Goal: Task Accomplishment & Management: Complete application form

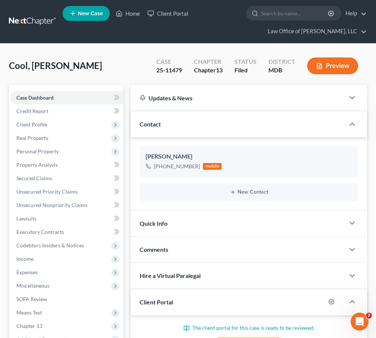
click at [85, 17] on link "New Case" at bounding box center [86, 13] width 47 height 15
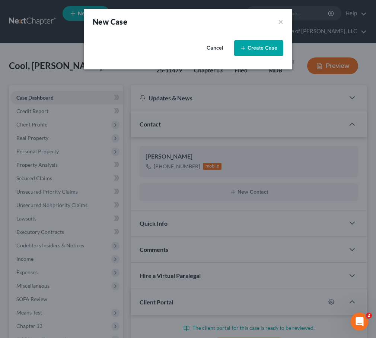
select select "38"
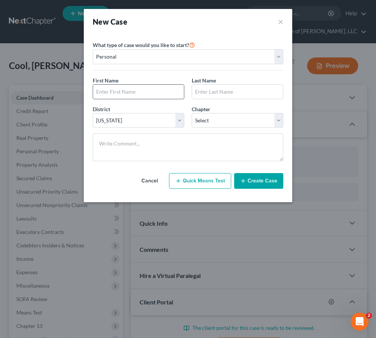
click at [104, 94] on input "text" at bounding box center [138, 92] width 91 height 14
click at [110, 94] on input "Alanic" at bounding box center [138, 92] width 91 height 14
type input "Alanis"
click at [211, 87] on input "text" at bounding box center [237, 92] width 91 height 14
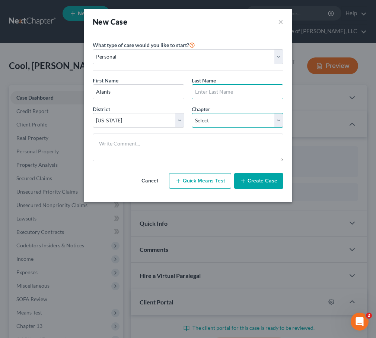
click at [210, 124] on select "Select 7 11 12 13" at bounding box center [238, 120] width 92 height 15
select select "0"
click at [192, 113] on select "Select 7 11 12 13" at bounding box center [238, 120] width 92 height 15
click at [201, 90] on input "text" at bounding box center [237, 92] width 91 height 14
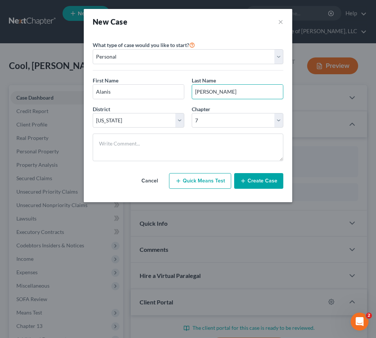
type input "Allison"
click at [251, 184] on button "Create Case" at bounding box center [258, 181] width 49 height 16
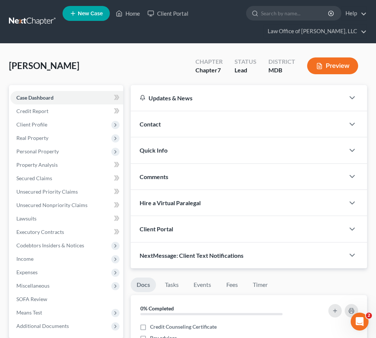
click at [176, 235] on div "Client Portal" at bounding box center [238, 229] width 214 height 26
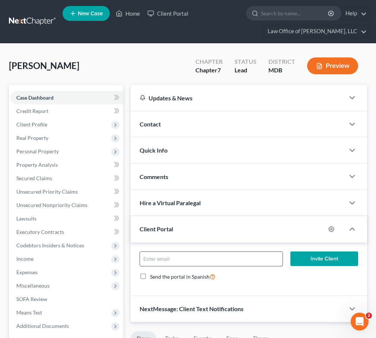
click at [160, 262] on input "email" at bounding box center [211, 259] width 142 height 14
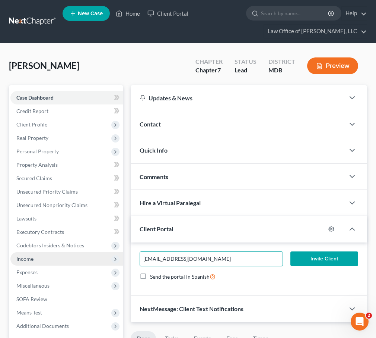
drag, startPoint x: 203, startPoint y: 259, endPoint x: 92, endPoint y: 258, distance: 111.8
click at [92, 258] on div "Petition Navigation Case Dashboard Payments Invoices Payments Payments Credit R…" at bounding box center [188, 336] width 366 height 502
type input "ascarall96@gmail.com"
click at [323, 260] on button "Invite Client" at bounding box center [325, 258] width 68 height 15
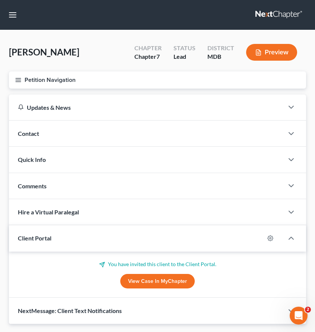
click at [262, 10] on link at bounding box center [280, 14] width 48 height 13
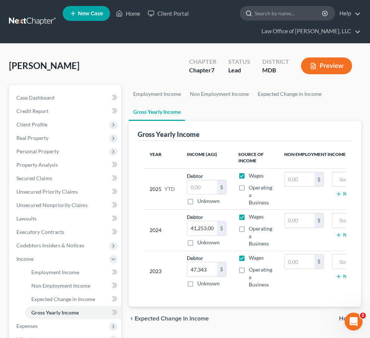
click at [280, 15] on input "search" at bounding box center [289, 13] width 68 height 14
type input "[PERSON_NAME]"
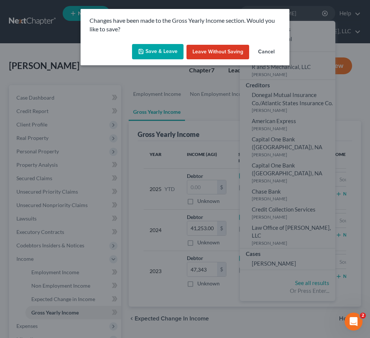
click at [155, 47] on button "Save & Leave" at bounding box center [157, 52] width 51 height 16
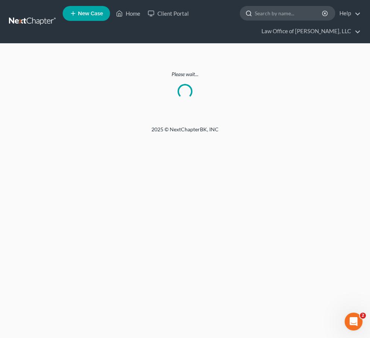
click at [268, 17] on input "search" at bounding box center [289, 13] width 68 height 14
type input "[PERSON_NAME]"
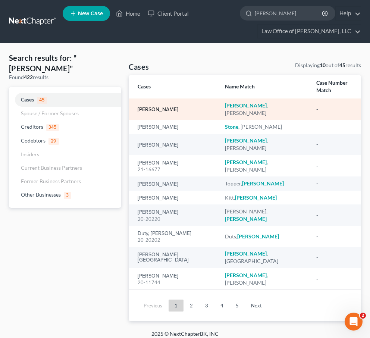
click at [155, 107] on link "[PERSON_NAME]" at bounding box center [158, 109] width 41 height 5
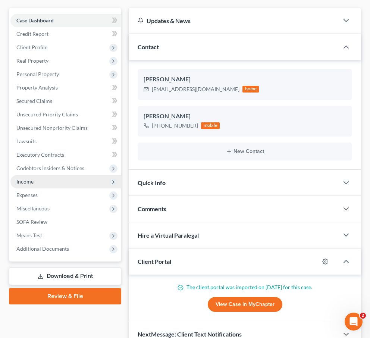
scroll to position [85, 0]
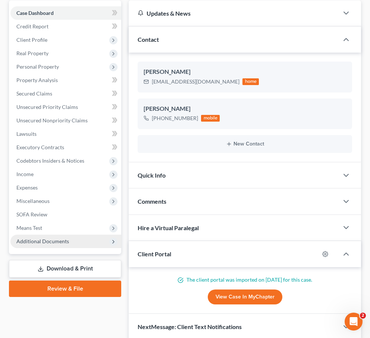
click at [39, 240] on span "Additional Documents" at bounding box center [42, 241] width 53 height 6
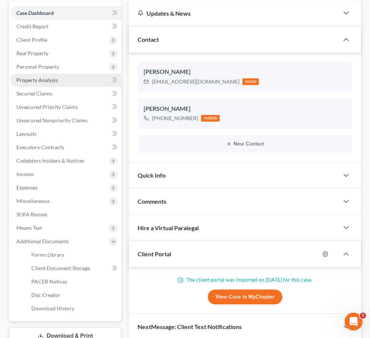
click at [41, 78] on span "Property Analysis" at bounding box center [36, 80] width 41 height 6
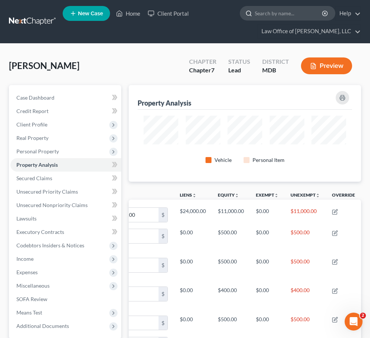
click at [274, 14] on input "search" at bounding box center [289, 13] width 68 height 14
type input "german"
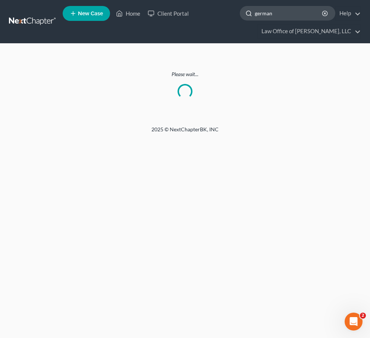
click at [288, 16] on input "german" at bounding box center [289, 13] width 68 height 14
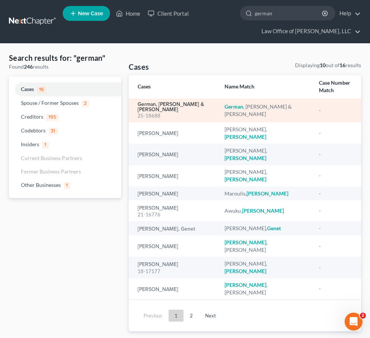
click at [166, 102] on link "German, [PERSON_NAME] & [PERSON_NAME]" at bounding box center [175, 107] width 75 height 10
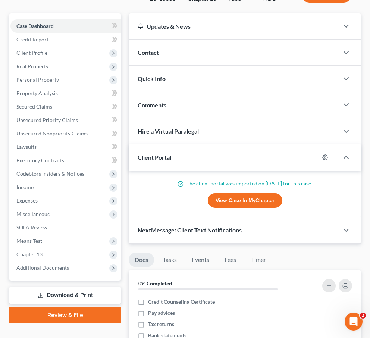
scroll to position [102, 0]
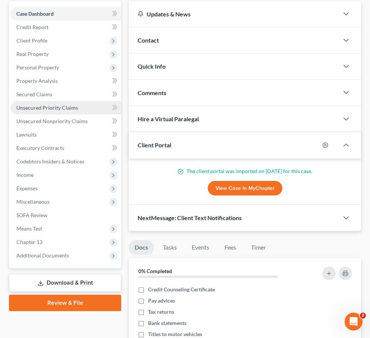
click at [27, 107] on span "Unsecured Priority Claims" at bounding box center [46, 107] width 61 height 6
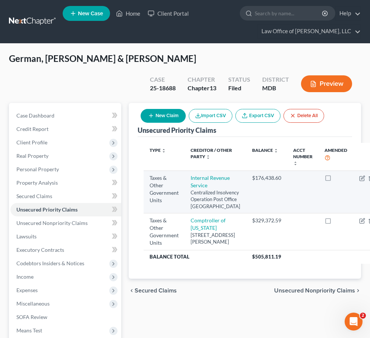
scroll to position [102, 0]
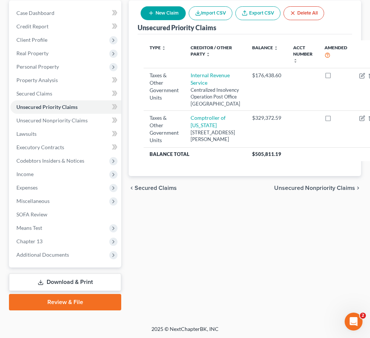
click at [147, 191] on span "Secured Claims" at bounding box center [156, 188] width 42 height 6
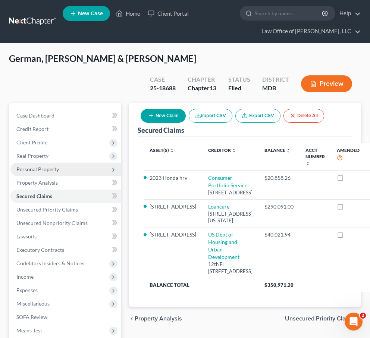
click at [22, 172] on span "Personal Property" at bounding box center [37, 169] width 42 height 6
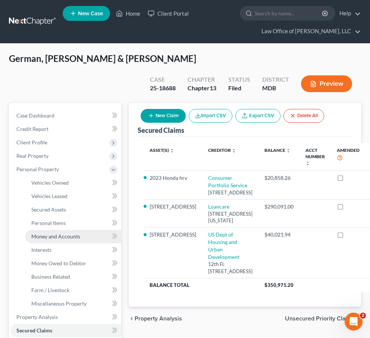
click at [49, 232] on link "Money and Accounts" at bounding box center [73, 236] width 96 height 13
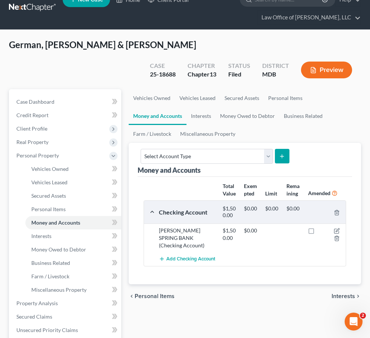
scroll to position [54, 0]
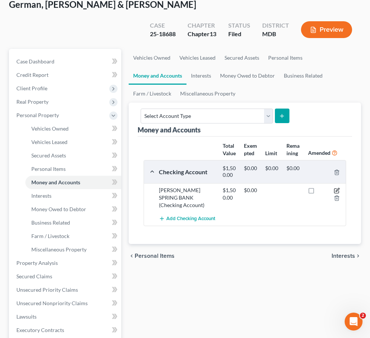
click at [327, 187] on icon "button" at bounding box center [337, 190] width 6 height 6
select select "21"
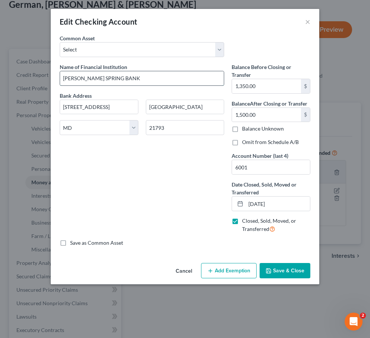
click at [136, 80] on input "[PERSON_NAME] SPRING BANK" at bounding box center [142, 78] width 164 height 14
drag, startPoint x: 136, startPoint y: 80, endPoint x: -8, endPoint y: 65, distance: 144.2
click at [0, 65] on html "Home New Case Client Portal Law Office of [PERSON_NAME], LLC [PERSON_NAME][EMAI…" at bounding box center [185, 233] width 370 height 575
drag, startPoint x: 111, startPoint y: 82, endPoint x: 45, endPoint y: 82, distance: 66.3
click at [45, 82] on div "Edit Checking Account × An exemption set must first be selected from the Filing…" at bounding box center [185, 169] width 370 height 338
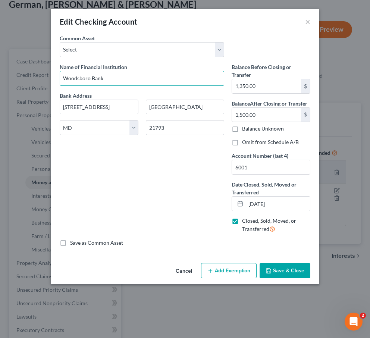
drag, startPoint x: 108, startPoint y: 77, endPoint x: 51, endPoint y: 75, distance: 56.3
click at [51, 75] on div "An exemption set must first be selected from the Filing Information section. Co…" at bounding box center [185, 146] width 268 height 225
type input "[PERSON_NAME] Spring Bank"
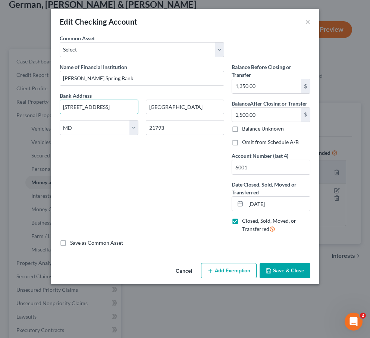
drag, startPoint x: 78, startPoint y: 107, endPoint x: 144, endPoint y: 107, distance: 66.7
click at [144, 107] on div "Bank Address [GEOGRAPHIC_DATA][US_STATE] [GEOGRAPHIC_DATA] CA CO [GEOGRAPHIC_DA…" at bounding box center [142, 117] width 172 height 50
type input "300 Commerce"
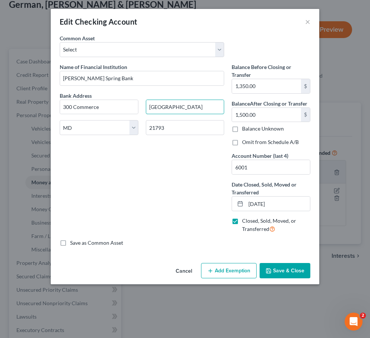
drag, startPoint x: 154, startPoint y: 107, endPoint x: 230, endPoint y: 107, distance: 76.8
click at [231, 107] on div "Name of Financial Institution * [PERSON_NAME] Spring Bank Bank Address [GEOGRAP…" at bounding box center [185, 151] width 258 height 176
type input "Walkers"
click at [186, 269] on button "Cancel" at bounding box center [184, 270] width 28 height 15
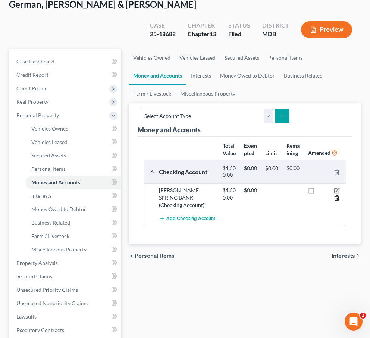
click at [327, 196] on icon "button" at bounding box center [336, 198] width 3 height 5
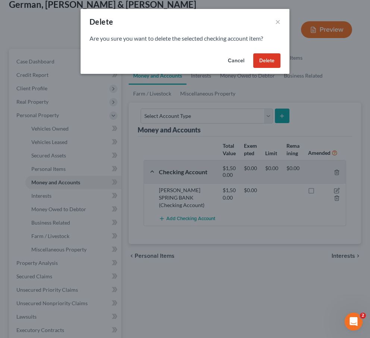
click at [267, 56] on button "Delete" at bounding box center [266, 60] width 27 height 15
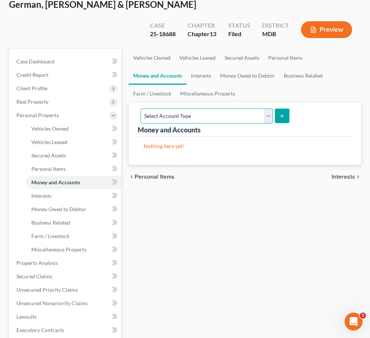
click at [272, 111] on select "Select Account Type Brokerage Cash on Hand Certificates of Deposit Checking Acc…" at bounding box center [206, 115] width 132 height 15
select select "checking"
click at [205, 108] on select "Select Account Type Brokerage Cash on Hand Certificates of Deposit Checking Acc…" at bounding box center [206, 115] width 132 height 15
click at [289, 115] on button "submit" at bounding box center [282, 115] width 15 height 15
click at [285, 114] on icon "submit" at bounding box center [282, 116] width 6 height 6
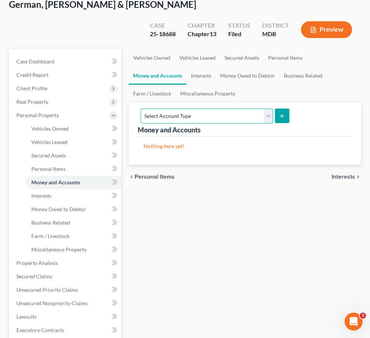
click at [272, 115] on select "Select Account Type Brokerage Cash on Hand Certificates of Deposit Checking Acc…" at bounding box center [206, 115] width 132 height 15
click at [205, 108] on select "Select Account Type Brokerage Cash on Hand Certificates of Deposit Checking Acc…" at bounding box center [206, 115] width 132 height 15
click at [244, 116] on select "Select Account Type Brokerage Cash on Hand Certificates of Deposit Checking Acc…" at bounding box center [206, 115] width 132 height 15
click at [205, 108] on select "Select Account Type Brokerage Cash on Hand Certificates of Deposit Checking Acc…" at bounding box center [206, 115] width 132 height 15
click at [289, 120] on button "submit" at bounding box center [282, 115] width 15 height 15
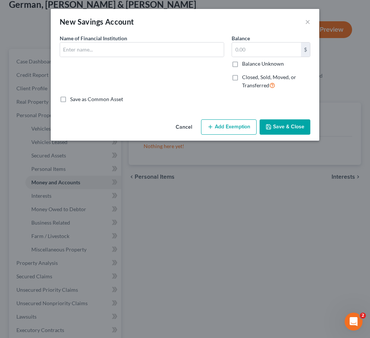
click at [183, 125] on button "Cancel" at bounding box center [184, 127] width 28 height 15
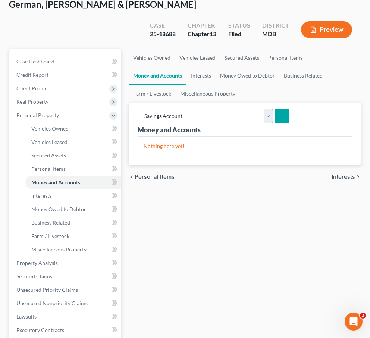
click at [269, 112] on select "Select Account Type Brokerage Cash on Hand Certificates of Deposit Checking Acc…" at bounding box center [206, 115] width 132 height 15
select select "checking"
click at [205, 108] on select "Select Account Type Brokerage Cash on Hand Certificates of Deposit Checking Acc…" at bounding box center [206, 115] width 132 height 15
click at [289, 115] on button "submit" at bounding box center [282, 115] width 15 height 15
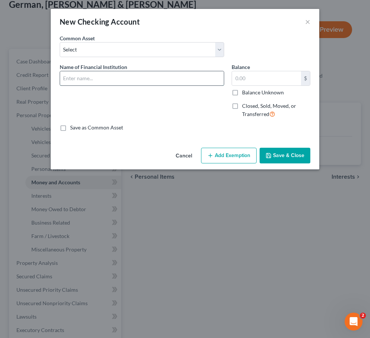
click at [119, 76] on input "text" at bounding box center [142, 78] width 164 height 14
type input "Woodsboro Bank"
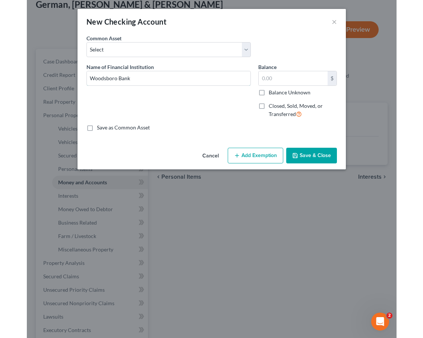
scroll to position [48, 0]
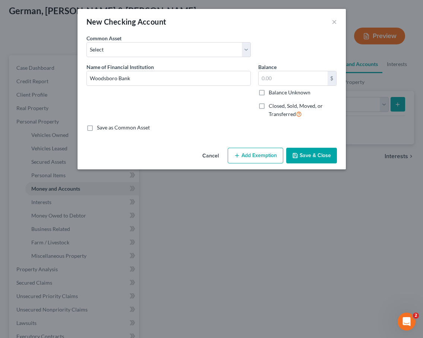
click at [210, 154] on button "Cancel" at bounding box center [210, 155] width 28 height 15
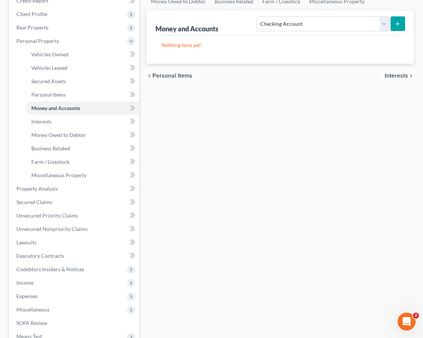
scroll to position [127, 0]
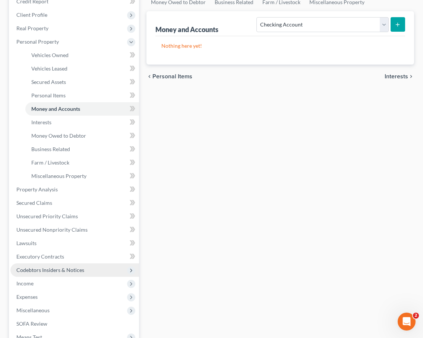
click at [28, 266] on span "Codebtors Insiders & Notices" at bounding box center [50, 269] width 68 height 6
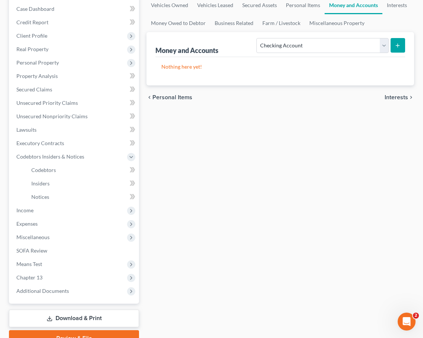
scroll to position [111, 0]
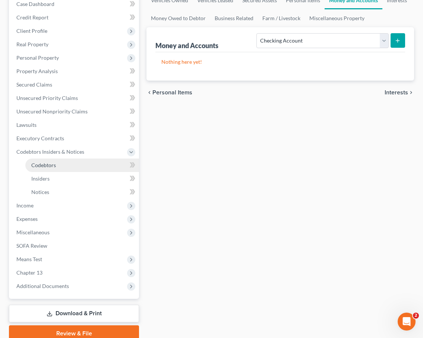
click at [45, 162] on span "Codebtors" at bounding box center [43, 165] width 25 height 6
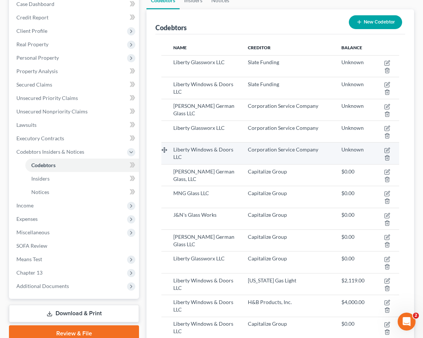
scroll to position [107, 0]
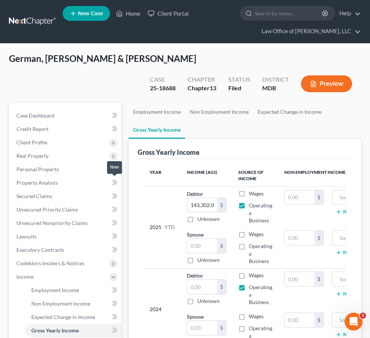
scroll to position [161, 0]
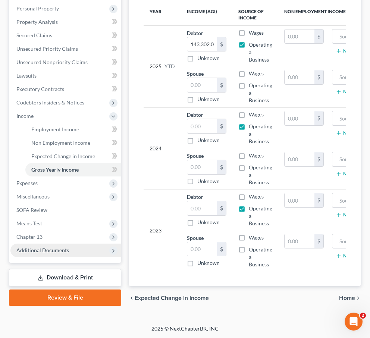
click at [38, 249] on span "Additional Documents" at bounding box center [42, 250] width 53 height 6
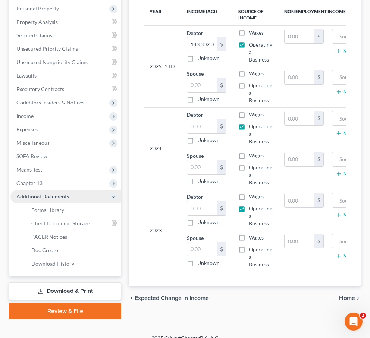
scroll to position [170, 0]
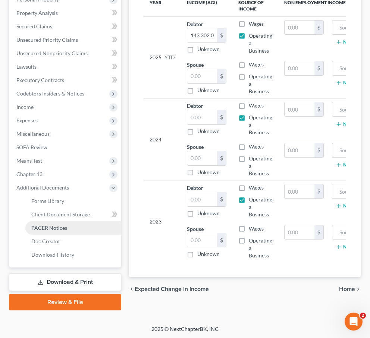
click at [38, 230] on link "PACER Notices" at bounding box center [73, 227] width 96 height 13
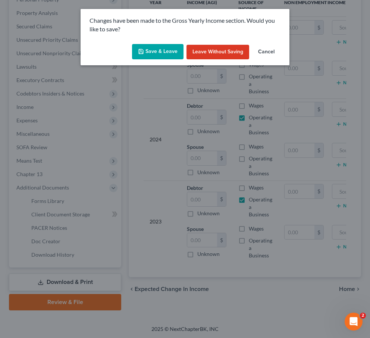
click at [169, 46] on button "Save & Leave" at bounding box center [157, 52] width 51 height 16
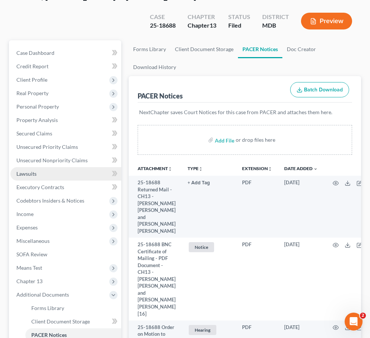
scroll to position [132, 0]
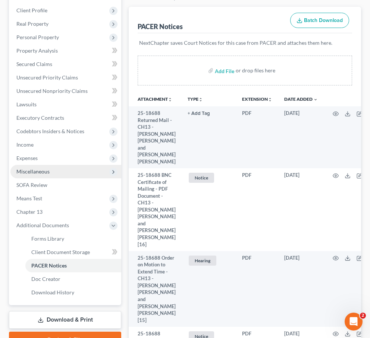
click at [22, 171] on span "Miscellaneous" at bounding box center [32, 171] width 33 height 6
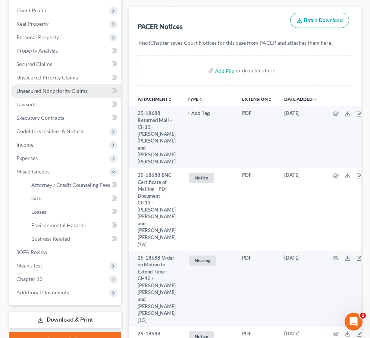
click at [38, 92] on span "Unsecured Nonpriority Claims" at bounding box center [51, 91] width 71 height 6
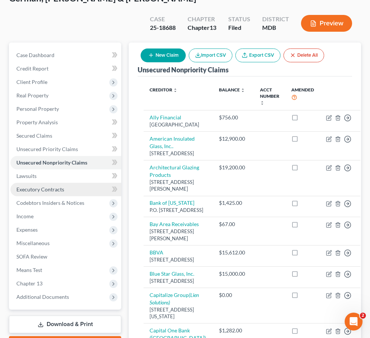
scroll to position [92, 0]
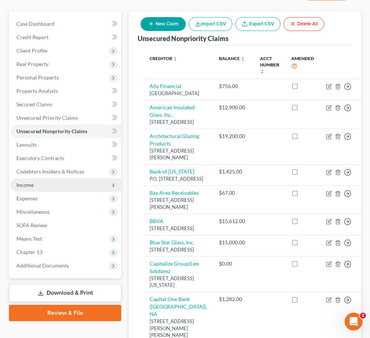
click at [26, 182] on span "Income" at bounding box center [24, 184] width 17 height 6
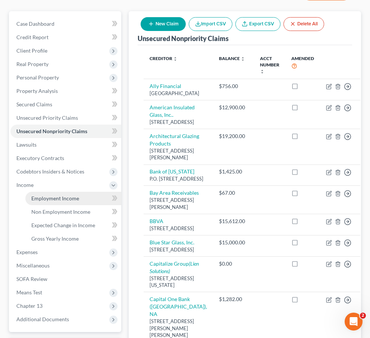
click at [42, 198] on span "Employment Income" at bounding box center [55, 198] width 48 height 6
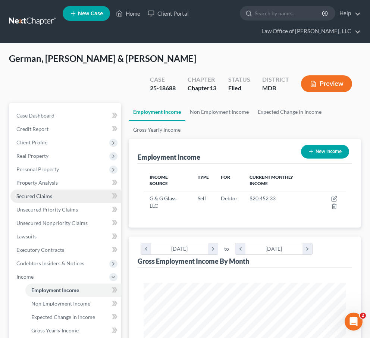
click at [36, 193] on span "Secured Claims" at bounding box center [34, 196] width 36 height 6
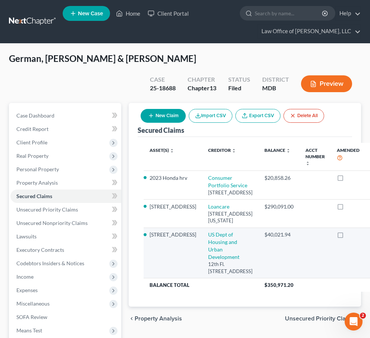
scroll to position [102, 0]
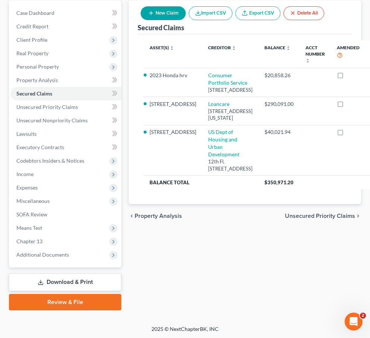
click at [297, 219] on span "Unsecured Priority Claims" at bounding box center [320, 216] width 70 height 6
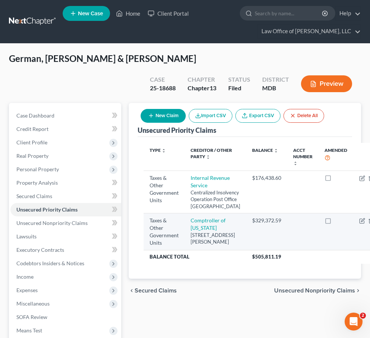
scroll to position [102, 0]
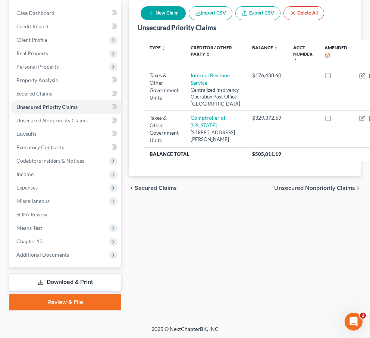
click at [292, 191] on span "Unsecured Nonpriority Claims" at bounding box center [314, 188] width 81 height 6
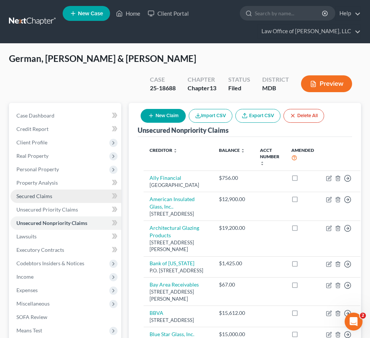
click at [37, 197] on span "Secured Claims" at bounding box center [34, 196] width 36 height 6
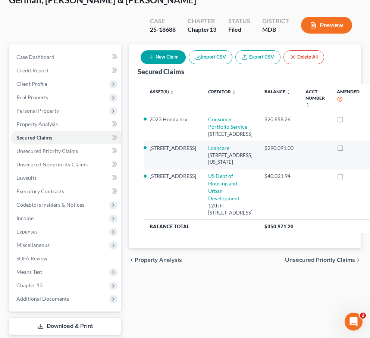
scroll to position [102, 0]
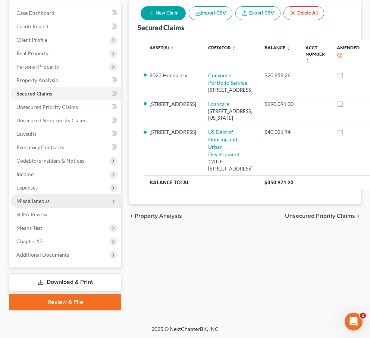
click at [49, 200] on span "Miscellaneous" at bounding box center [65, 200] width 111 height 13
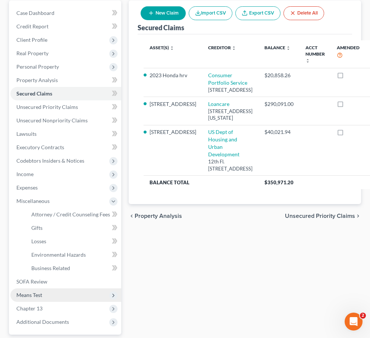
click at [53, 298] on span "Means Test" at bounding box center [65, 294] width 111 height 13
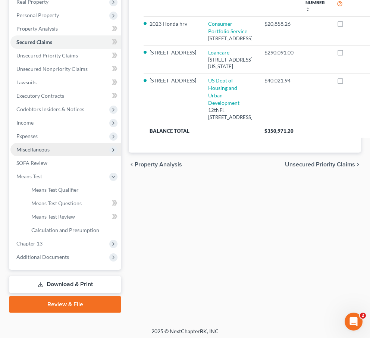
scroll to position [146, 0]
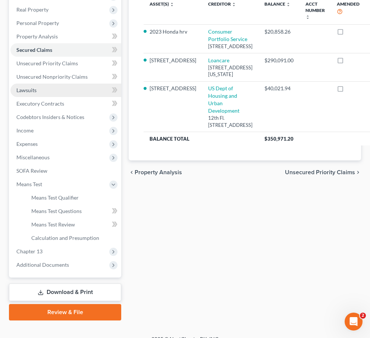
click at [42, 88] on link "Lawsuits" at bounding box center [65, 89] width 111 height 13
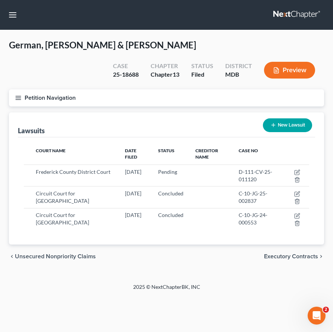
click at [17, 93] on button "Petition Navigation" at bounding box center [166, 97] width 315 height 17
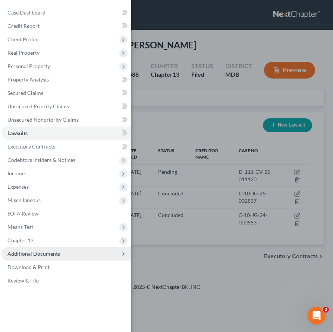
click at [24, 251] on span "Additional Documents" at bounding box center [33, 254] width 53 height 6
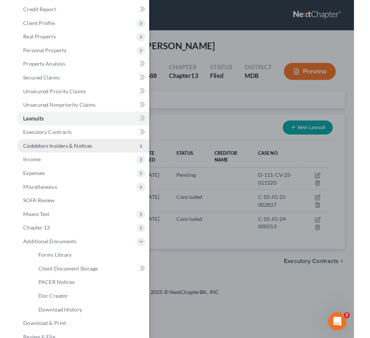
scroll to position [28, 0]
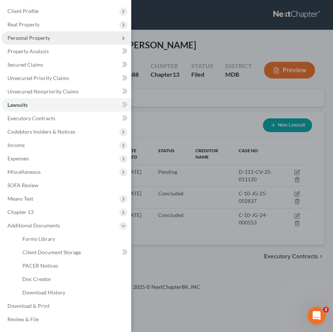
click at [23, 40] on span "Personal Property" at bounding box center [28, 38] width 42 height 6
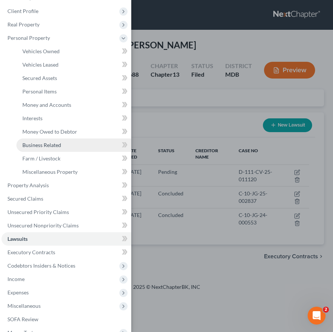
click at [40, 142] on span "Business Related" at bounding box center [41, 145] width 39 height 6
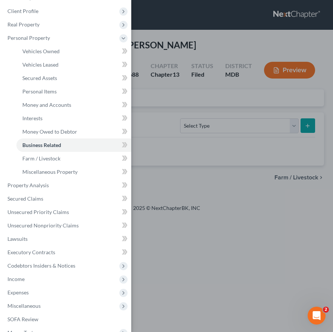
click at [154, 101] on div "Case Dashboard Payments Invoices Payments Payments Credit Report Client Profile" at bounding box center [166, 166] width 333 height 332
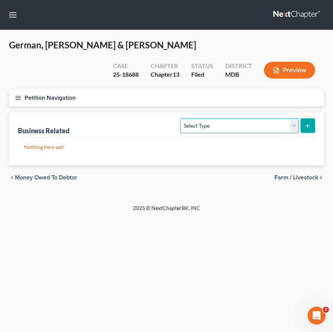
click at [296, 124] on select "Select Type Customer Lists Franchises Inventory Licenses Machinery Office Equip…" at bounding box center [239, 126] width 118 height 15
click at [13, 99] on button "Petition Navigation" at bounding box center [166, 97] width 315 height 17
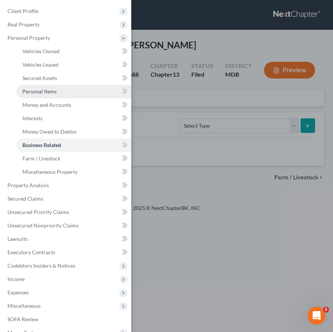
click at [34, 89] on span "Personal Items" at bounding box center [39, 91] width 34 height 6
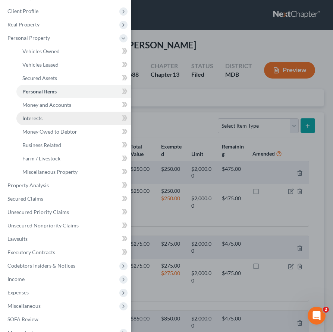
click at [36, 117] on span "Interests" at bounding box center [32, 118] width 20 height 6
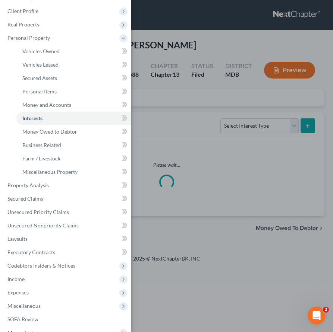
click at [208, 110] on div "Case Dashboard Payments Invoices Payments Payments Credit Report Client Profile" at bounding box center [166, 166] width 333 height 332
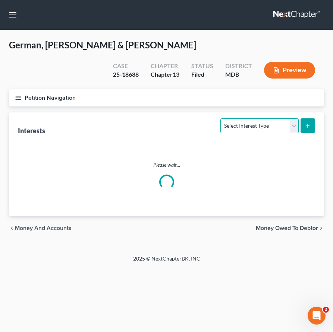
click at [295, 126] on select "Select Interest Type 401K Annuity Bond Education IRA Government Bond Government…" at bounding box center [259, 126] width 78 height 15
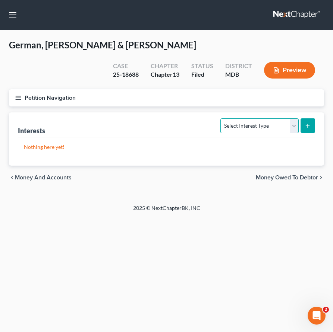
select select "incorporated_business"
click at [221, 119] on select "Select Interest Type 401K Annuity Bond Education IRA Government Bond Government…" at bounding box center [259, 126] width 78 height 15
click at [307, 123] on icon "submit" at bounding box center [307, 126] width 6 height 6
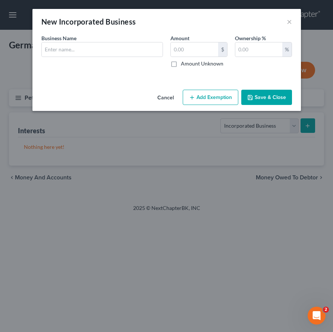
click at [48, 62] on div "Business Name *" at bounding box center [102, 50] width 129 height 33
click at [55, 52] on input "text" at bounding box center [102, 49] width 121 height 14
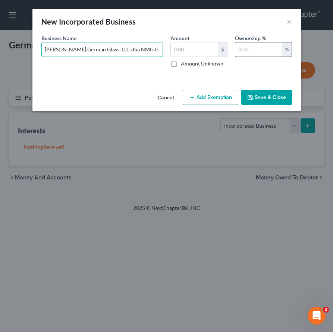
type input "Nicholas M German Glass, LLC dba NMG Glass"
click at [242, 51] on input "text" at bounding box center [258, 49] width 47 height 14
type input "100"
click at [260, 92] on button "Save & Close" at bounding box center [266, 98] width 51 height 16
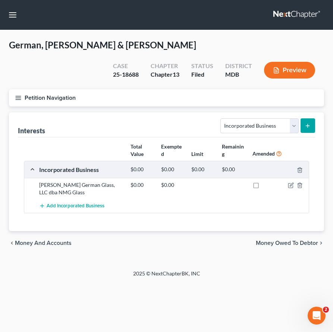
click at [311, 123] on button "submit" at bounding box center [307, 126] width 15 height 15
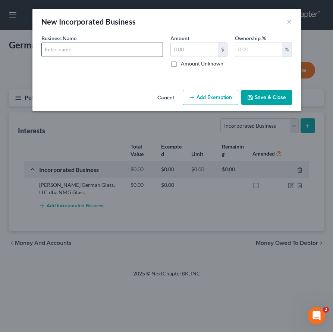
click at [103, 53] on input "text" at bounding box center [102, 49] width 121 height 14
type input "G & G Glass, LLC"
click at [235, 53] on div "%" at bounding box center [263, 49] width 57 height 15
click at [240, 49] on input "text" at bounding box center [258, 49] width 47 height 14
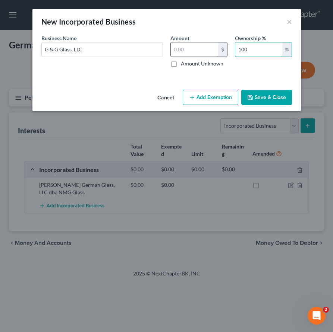
type input "100"
click at [183, 47] on input "text" at bounding box center [194, 49] width 47 height 14
click at [184, 23] on div "New Incorporated Business ×" at bounding box center [166, 21] width 268 height 25
click at [256, 99] on button "Save & Close" at bounding box center [266, 98] width 51 height 16
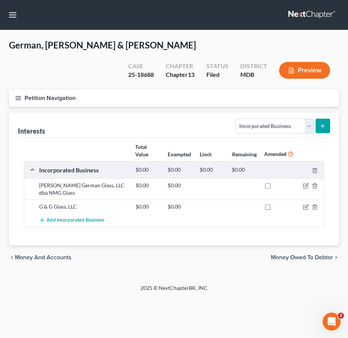
click at [18, 98] on icon "button" at bounding box center [18, 98] width 7 height 7
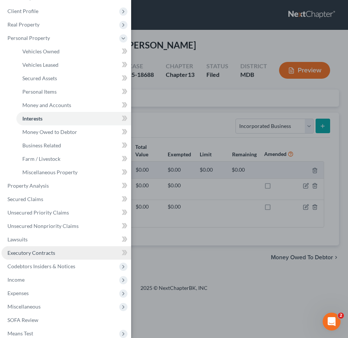
click at [53, 255] on span "Executory Contracts" at bounding box center [31, 252] width 48 height 6
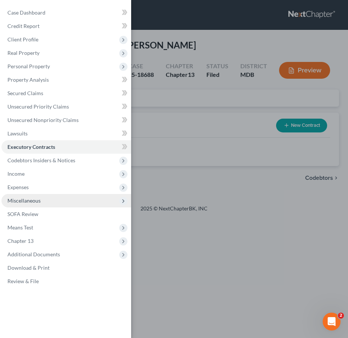
click at [38, 198] on span "Miscellaneous" at bounding box center [23, 200] width 33 height 6
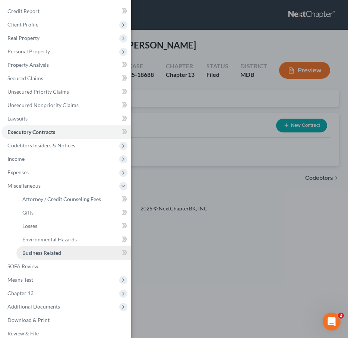
scroll to position [23, 0]
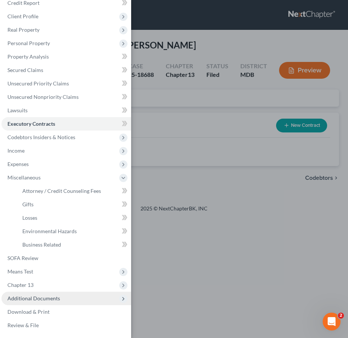
click at [37, 293] on span "Additional Documents" at bounding box center [66, 297] width 130 height 13
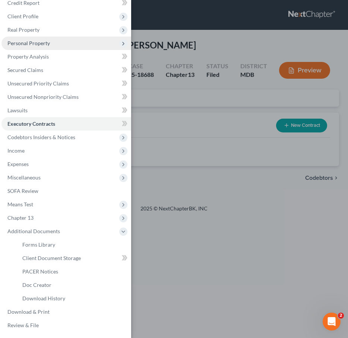
click at [9, 44] on span "Personal Property" at bounding box center [28, 43] width 42 height 6
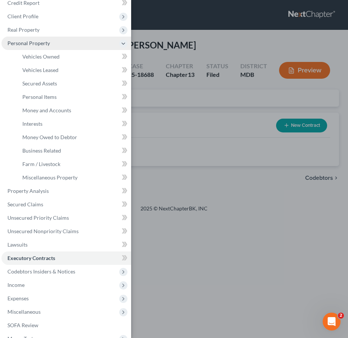
click at [9, 44] on span "Personal Property" at bounding box center [28, 43] width 42 height 6
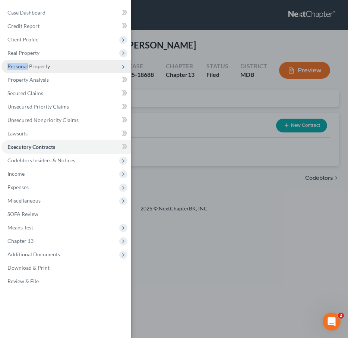
scroll to position [0, 0]
click at [16, 65] on span "Personal Property" at bounding box center [28, 66] width 42 height 6
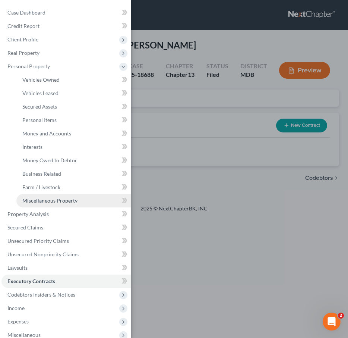
click at [40, 200] on span "Miscellaneous Property" at bounding box center [49, 200] width 55 height 6
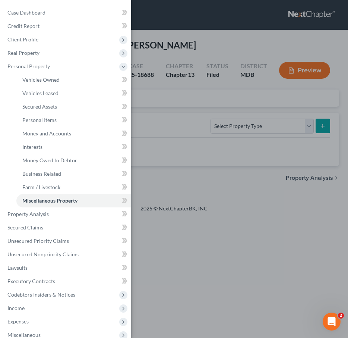
click at [168, 94] on div "Case Dashboard Payments Invoices Payments Payments Credit Report Client Profile" at bounding box center [174, 169] width 348 height 338
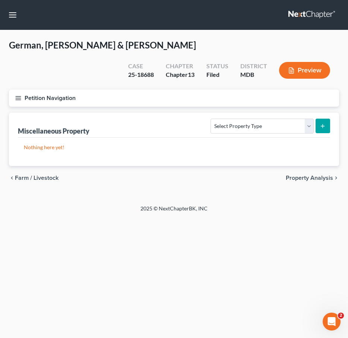
click at [17, 98] on icon "button" at bounding box center [18, 98] width 7 height 7
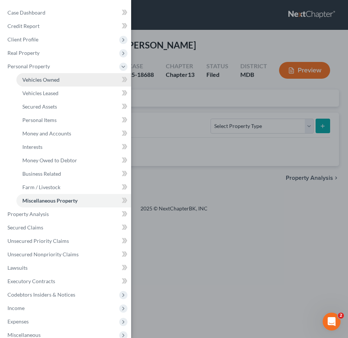
click at [36, 80] on span "Vehicles Owned" at bounding box center [40, 79] width 37 height 6
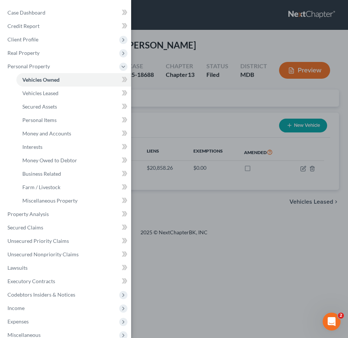
click at [176, 99] on div "Case Dashboard Payments Invoices Payments Payments Credit Report Client Profile" at bounding box center [174, 169] width 348 height 338
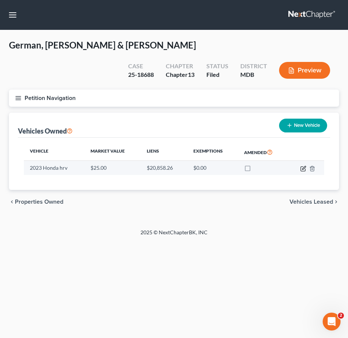
click at [303, 169] on icon "button" at bounding box center [303, 167] width 3 height 3
select select "0"
select select "3"
select select "2"
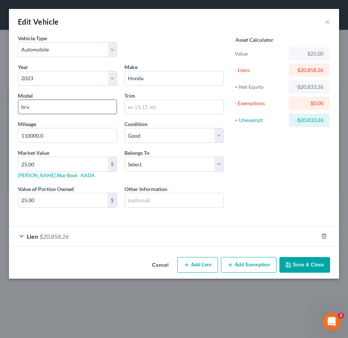
click at [34, 108] on input "hrv" at bounding box center [67, 107] width 98 height 14
type input "h"
type input "HRV"
click at [151, 163] on select "Select Debtor 1 Only Debtor 2 Only Debtor 1 And Debtor 2 Only At Least One Of T…" at bounding box center [173, 164] width 99 height 15
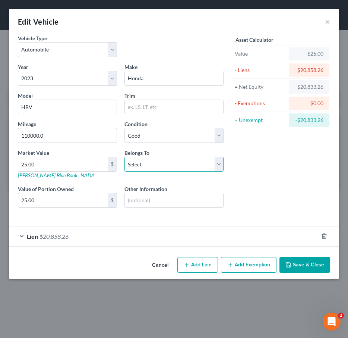
select select "0"
click at [124, 157] on select "Select Debtor 1 Only Debtor 2 Only Debtor 1 And Debtor 2 Only At Least One Of T…" at bounding box center [173, 164] width 99 height 15
click at [312, 263] on button "Save & Close" at bounding box center [304, 265] width 51 height 16
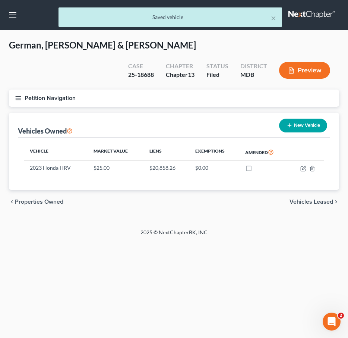
click at [16, 95] on icon "button" at bounding box center [18, 98] width 7 height 7
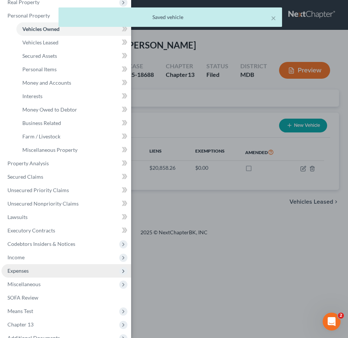
scroll to position [81, 0]
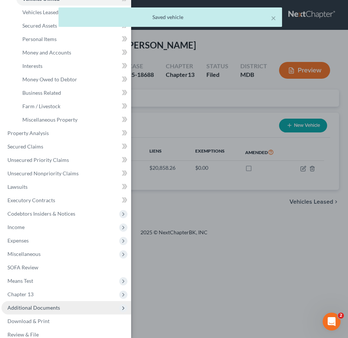
click at [55, 311] on span "Additional Documents" at bounding box center [66, 307] width 130 height 13
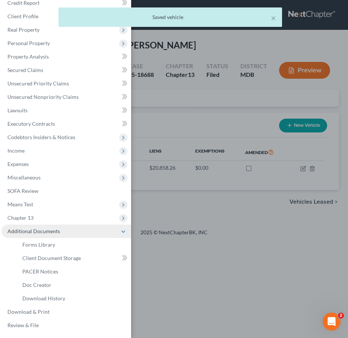
scroll to position [23, 0]
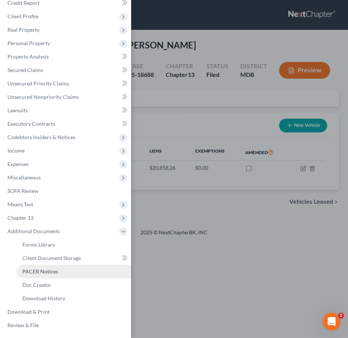
click at [34, 271] on span "PACER Notices" at bounding box center [40, 271] width 36 height 6
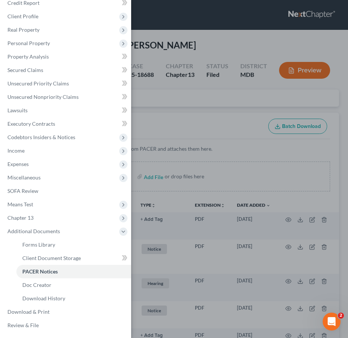
click at [184, 107] on div "Case Dashboard Payments Invoices Payments Payments Credit Report Client Profile" at bounding box center [174, 169] width 348 height 338
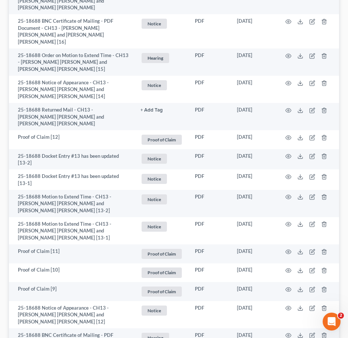
scroll to position [326, 0]
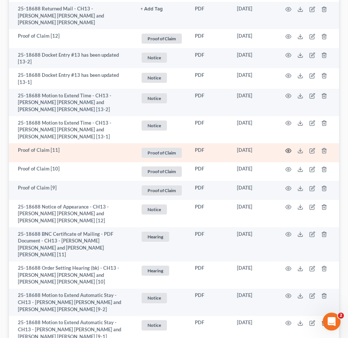
click at [287, 148] on icon "button" at bounding box center [289, 150] width 6 height 4
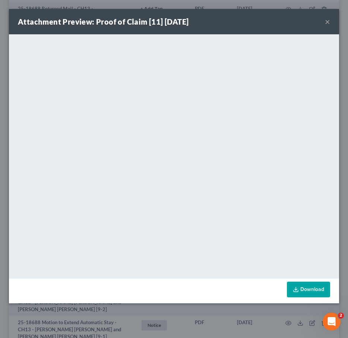
click at [328, 22] on button "×" at bounding box center [327, 21] width 5 height 9
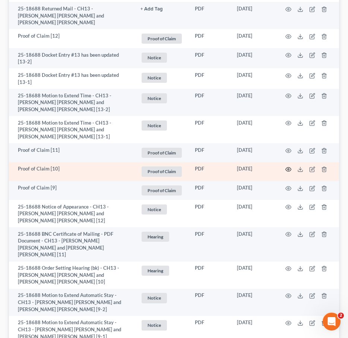
click at [290, 166] on icon "button" at bounding box center [288, 169] width 6 height 6
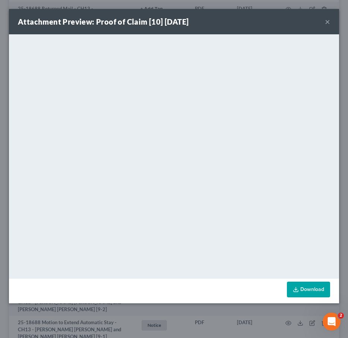
click at [328, 20] on button "×" at bounding box center [327, 21] width 5 height 9
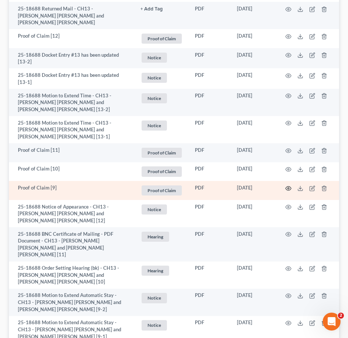
click at [287, 185] on icon "button" at bounding box center [288, 188] width 6 height 6
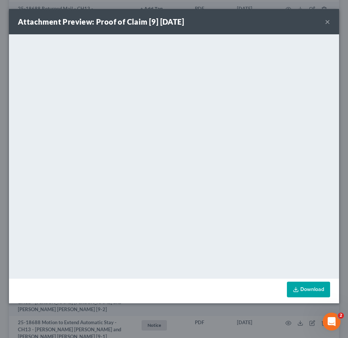
click at [326, 20] on button "×" at bounding box center [327, 21] width 5 height 9
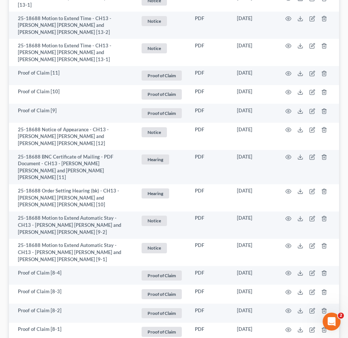
scroll to position [450, 0]
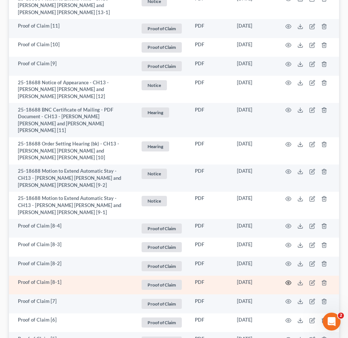
click at [287, 279] on icon "button" at bounding box center [288, 282] width 6 height 6
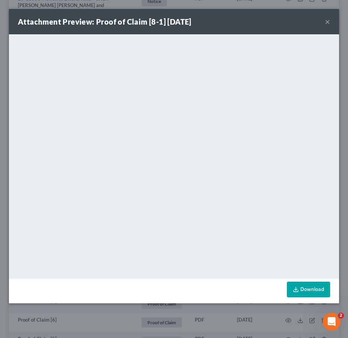
click at [327, 20] on button "×" at bounding box center [327, 21] width 5 height 9
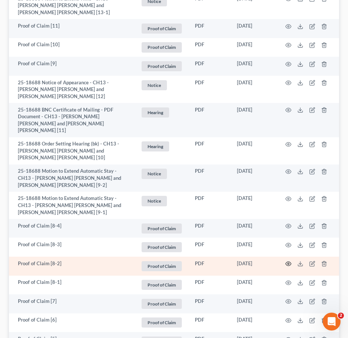
click at [289, 263] on circle "button" at bounding box center [288, 263] width 1 height 1
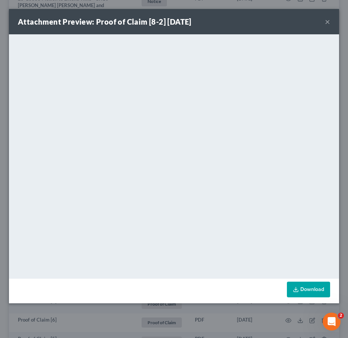
click at [326, 22] on button "×" at bounding box center [327, 21] width 5 height 9
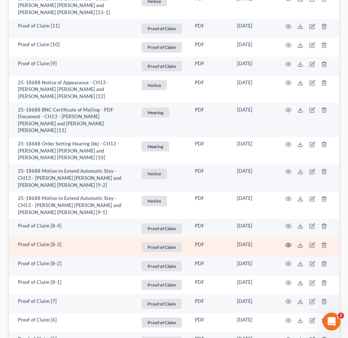
click at [287, 242] on icon "button" at bounding box center [288, 245] width 6 height 6
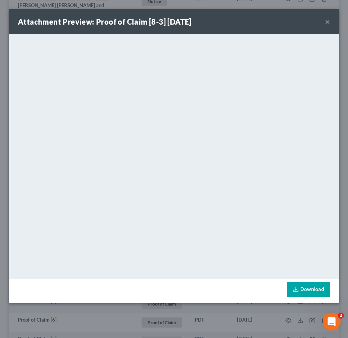
click at [329, 23] on button "×" at bounding box center [327, 21] width 5 height 9
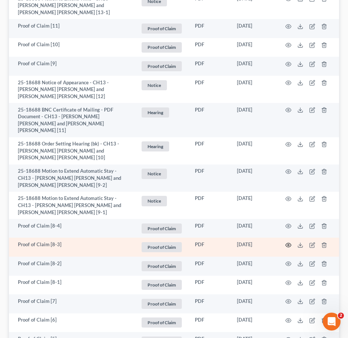
click at [291, 243] on icon "button" at bounding box center [289, 245] width 6 height 4
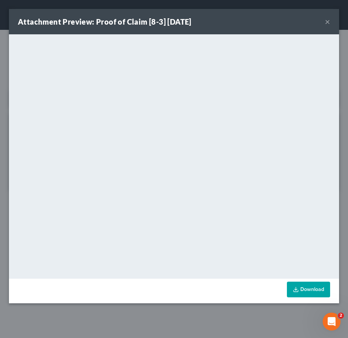
click at [328, 23] on button "×" at bounding box center [327, 21] width 5 height 9
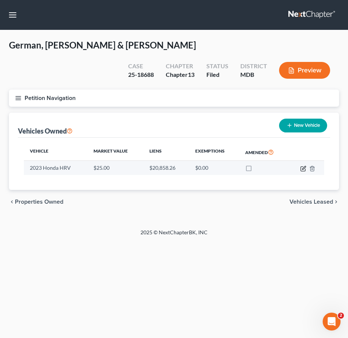
click at [303, 168] on icon "button" at bounding box center [303, 167] width 3 height 3
select select "0"
select select "3"
select select "2"
select select "0"
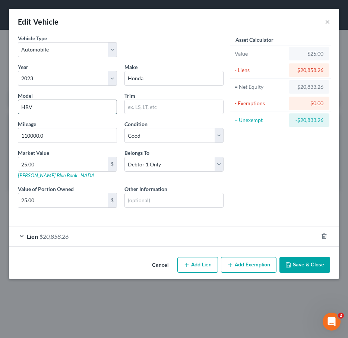
click at [28, 107] on input "HRV" at bounding box center [67, 107] width 98 height 14
type input "HR-V"
click at [291, 262] on icon "button" at bounding box center [288, 265] width 6 height 6
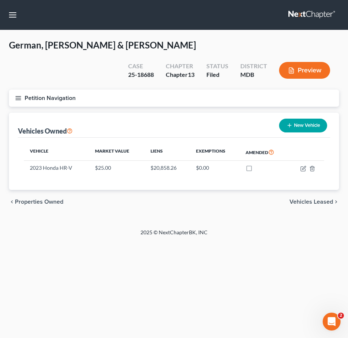
click at [16, 98] on icon "button" at bounding box center [18, 98] width 7 height 7
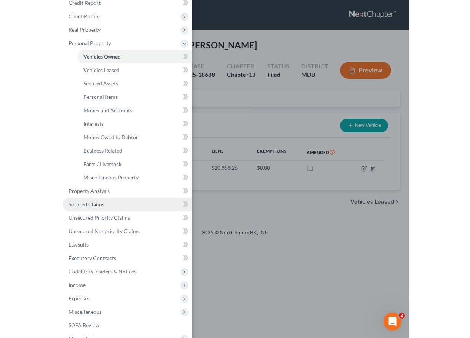
scroll to position [90, 0]
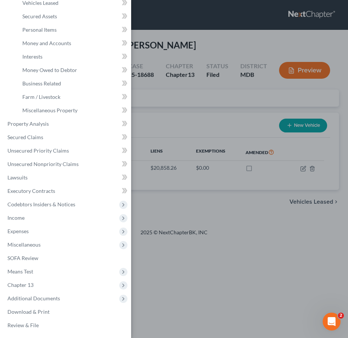
click at [193, 109] on div "Case Dashboard Payments Invoices Payments Payments Credit Report Client Profile" at bounding box center [174, 169] width 348 height 338
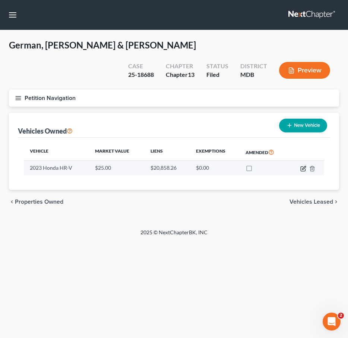
click at [303, 167] on icon "button" at bounding box center [303, 168] width 6 height 6
select select "0"
select select "3"
select select "2"
select select "0"
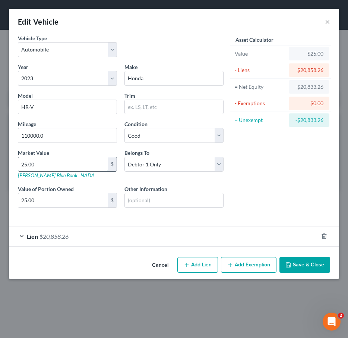
click at [42, 164] on input "25.00" at bounding box center [62, 164] width 89 height 14
type input "1"
type input "1.00"
type input "16"
type input "16.00"
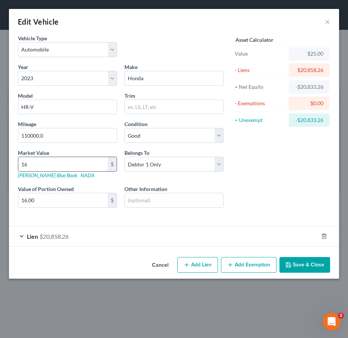
type input "160"
type input "160.00"
type input "1600"
type input "1,600.00"
type input "1,6000"
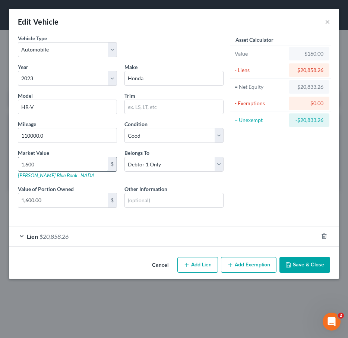
type input "16,000.00"
type input "16,000"
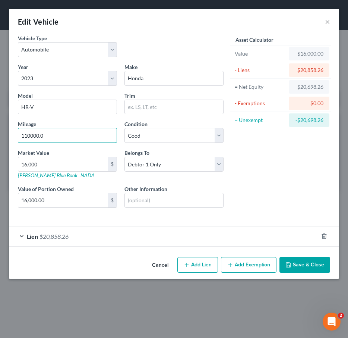
drag, startPoint x: 48, startPoint y: 137, endPoint x: -12, endPoint y: 125, distance: 60.4
click at [0, 125] on html "Home New Case Client Portal Law Office of [PERSON_NAME], LLC [PERSON_NAME][EMAI…" at bounding box center [174, 169] width 348 height 338
click at [51, 136] on input "110000.0" at bounding box center [67, 135] width 98 height 14
drag, startPoint x: 51, startPoint y: 136, endPoint x: -1, endPoint y: 132, distance: 52.3
click at [0, 132] on html "Home New Case Client Portal Law Office of [PERSON_NAME], LLC [PERSON_NAME][EMAI…" at bounding box center [174, 169] width 348 height 338
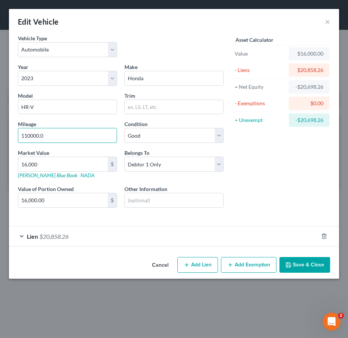
paste input "61,969"
type input "61,969"
click at [298, 266] on button "Save & Close" at bounding box center [304, 265] width 51 height 16
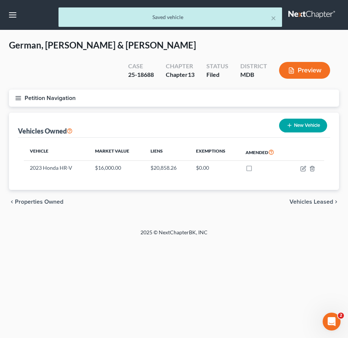
click at [17, 96] on line "button" at bounding box center [18, 96] width 5 height 0
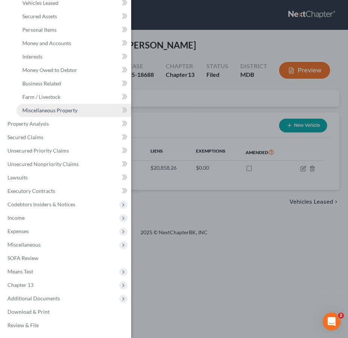
click at [27, 105] on link "Miscellaneous Property" at bounding box center [73, 110] width 115 height 13
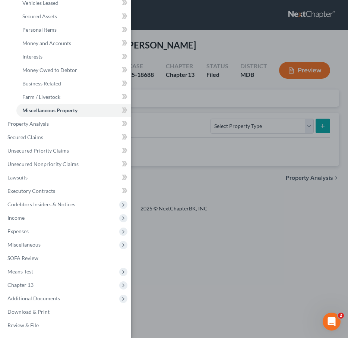
click at [174, 117] on div "Case Dashboard Payments Invoices Payments Payments Credit Report Client Profile" at bounding box center [174, 169] width 348 height 338
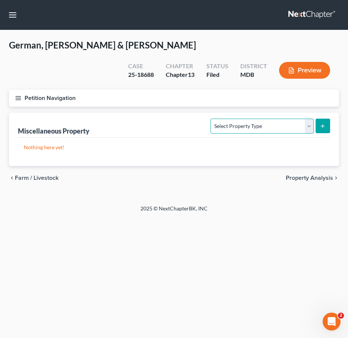
click at [285, 119] on select "Select Property Type Assigned for Creditor Benefit Within 1 Year Holding for An…" at bounding box center [262, 126] width 103 height 15
select select "transferred"
click at [211, 119] on select "Select Property Type Assigned for Creditor Benefit Within 1 Year Holding for An…" at bounding box center [262, 126] width 103 height 15
click at [328, 124] on button "submit" at bounding box center [323, 126] width 15 height 15
select select "Ordinary (within 2 years)"
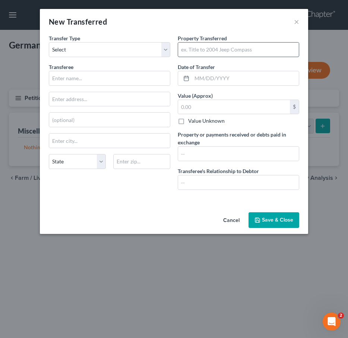
click at [196, 50] on input "text" at bounding box center [238, 49] width 121 height 14
click at [196, 48] on input "2017 MDX" at bounding box center [238, 49] width 121 height 14
type input "2017 Acura MDX"
click at [186, 104] on input "text" at bounding box center [234, 107] width 112 height 14
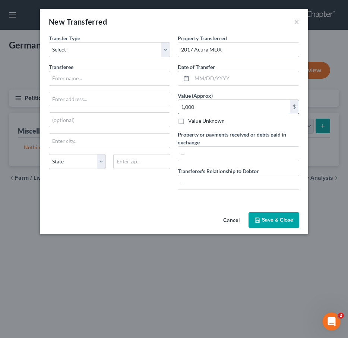
type input "1,000"
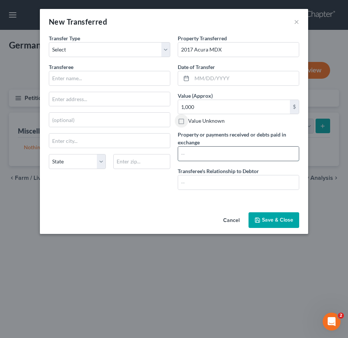
click at [214, 149] on input "text" at bounding box center [238, 153] width 121 height 14
type input "1000"
click at [206, 187] on input "text" at bounding box center [238, 182] width 121 height 14
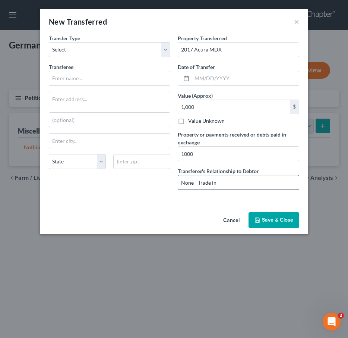
drag, startPoint x: 193, startPoint y: 181, endPoint x: 240, endPoint y: 182, distance: 47.0
click at [240, 182] on input "None - Trade in" at bounding box center [238, 182] width 121 height 14
type input "N"
type input "D"
type input "None - Trade In."
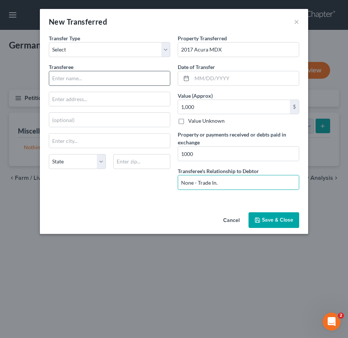
click at [101, 78] on input "text" at bounding box center [109, 78] width 121 height 14
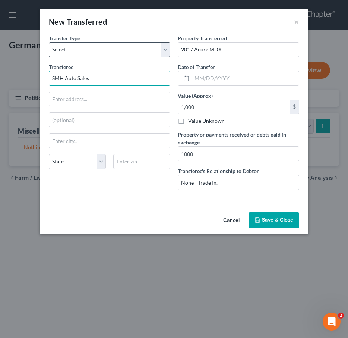
type input "SMH Auto Sales"
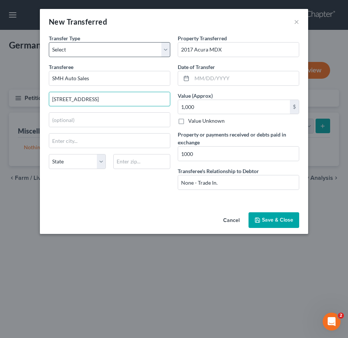
type input "6901 Baltimore National Pike"
type input "1"
type input "21702"
type input "Frederick"
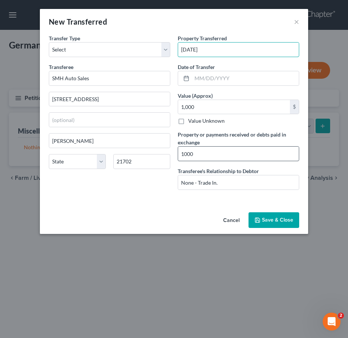
type input "05/22/2024"
click at [209, 152] on input "1000" at bounding box center [238, 153] width 121 height 14
click at [184, 154] on input "1000.00" at bounding box center [238, 153] width 121 height 14
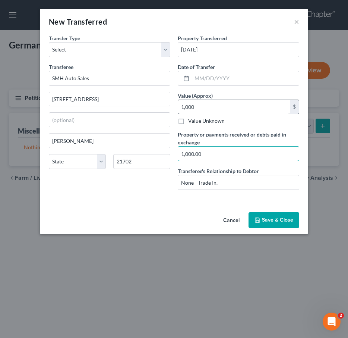
type input "1,000.00"
click at [198, 107] on input "1,000" at bounding box center [234, 107] width 112 height 14
type input "0"
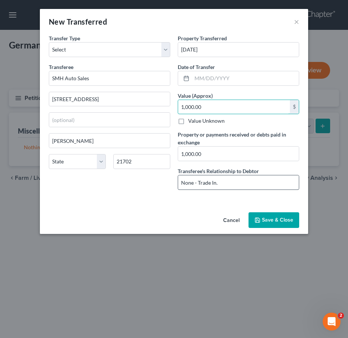
type input "1,000.00"
click at [225, 184] on input "None - Trade In." at bounding box center [238, 182] width 121 height 14
type input "None - Trade In"
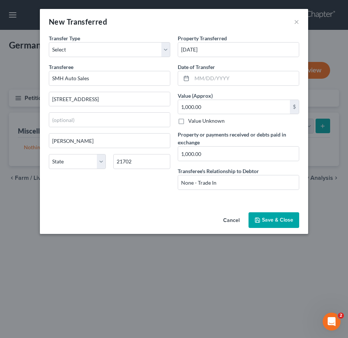
click at [275, 215] on button "Save & Close" at bounding box center [274, 220] width 51 height 16
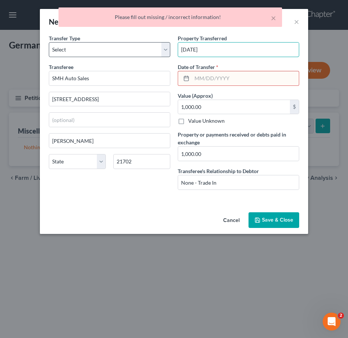
drag, startPoint x: 214, startPoint y: 50, endPoint x: 168, endPoint y: 49, distance: 45.8
click at [168, 49] on div "Transfer Type * Select Ordinary (within 2 years) Within 10 Years Transferee * S…" at bounding box center [174, 114] width 258 height 161
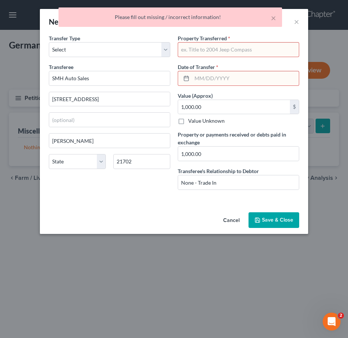
click at [220, 75] on input "text" at bounding box center [245, 78] width 107 height 14
paste input "05/22/2024"
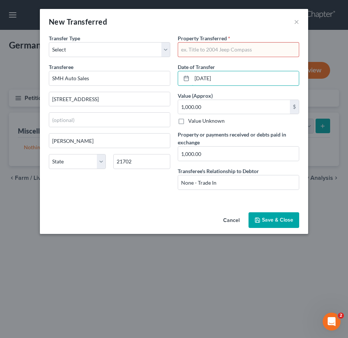
type input "05/22/2024"
click at [193, 52] on input "text" at bounding box center [238, 49] width 121 height 14
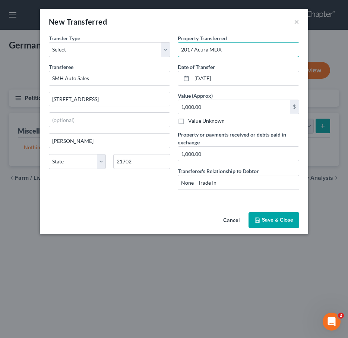
type input "2017 Acura MDX"
click at [266, 220] on button "Save & Close" at bounding box center [274, 220] width 51 height 16
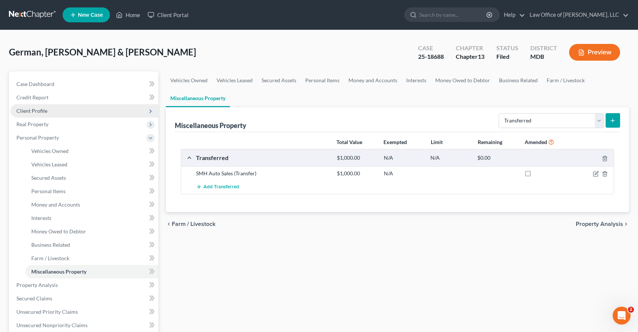
click at [28, 113] on span "Client Profile" at bounding box center [31, 111] width 31 height 6
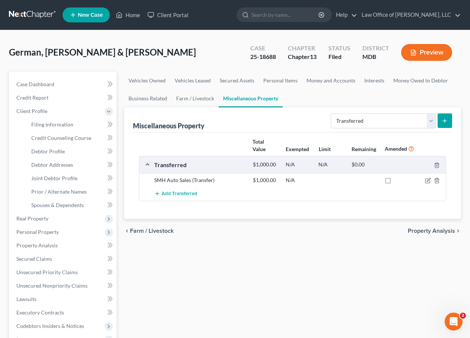
click at [86, 12] on span "New Case" at bounding box center [90, 15] width 25 height 6
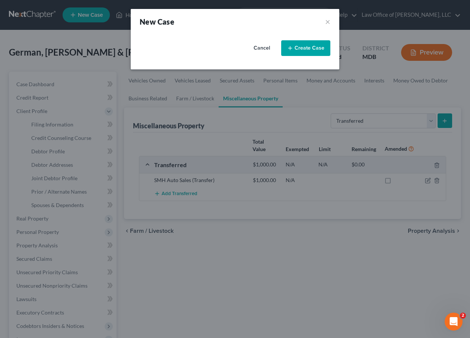
select select "38"
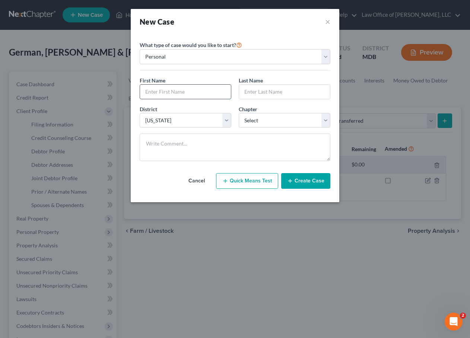
click at [164, 92] on input "text" at bounding box center [185, 92] width 91 height 14
click at [327, 21] on button "×" at bounding box center [327, 21] width 5 height 10
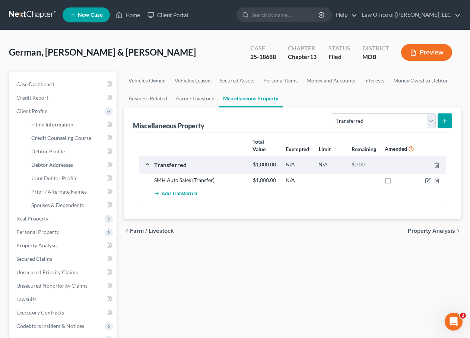
click at [76, 17] on icon at bounding box center [73, 14] width 7 height 9
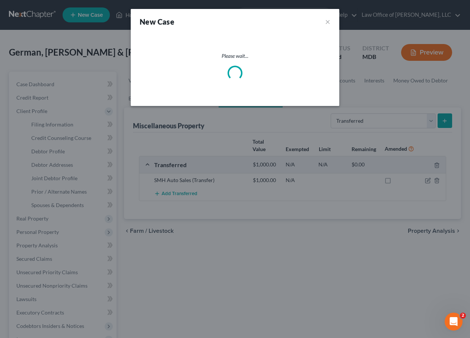
select select "38"
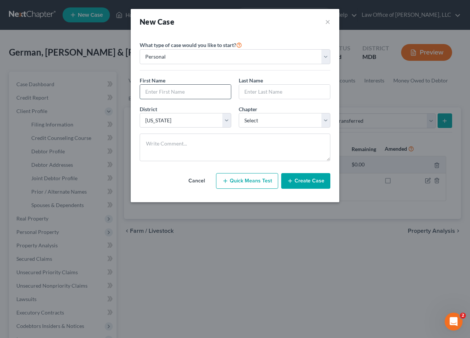
click at [186, 92] on input "text" at bounding box center [185, 92] width 91 height 14
click at [276, 127] on select "Select 7 11 12 13" at bounding box center [285, 120] width 92 height 15
select select "0"
click at [239, 113] on select "Select 7 11 12 13" at bounding box center [285, 120] width 92 height 15
click at [173, 88] on input "text" at bounding box center [185, 92] width 91 height 14
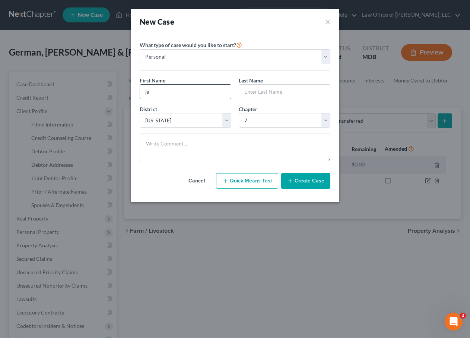
type input "j"
type input "Jazel"
type input "Salvador"
click at [305, 183] on button "Create Case" at bounding box center [305, 181] width 49 height 16
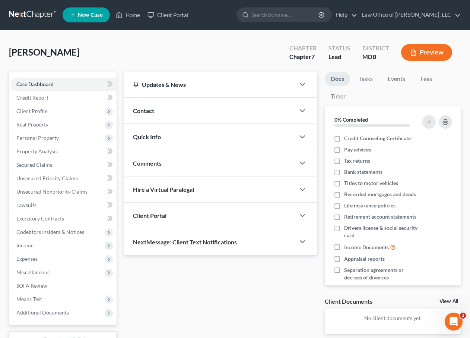
click at [174, 212] on div "Client Portal" at bounding box center [209, 215] width 171 height 26
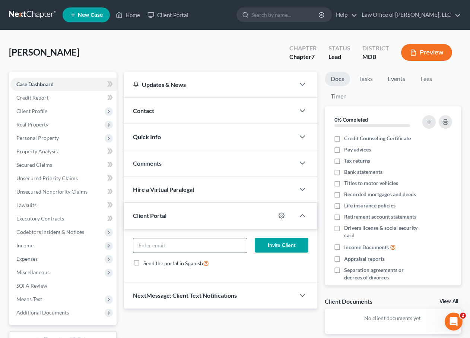
click at [165, 240] on input "email" at bounding box center [190, 245] width 114 height 14
drag, startPoint x: 204, startPoint y: 246, endPoint x: 70, endPoint y: 245, distance: 133.8
click at [70, 245] on div "Petition Navigation Case Dashboard Payments Invoices Payments Payments Credit R…" at bounding box center [235, 220] width 460 height 296
type input "jazelsalvador51@gmail.com"
click at [275, 246] on button "Invite Client" at bounding box center [282, 245] width 54 height 15
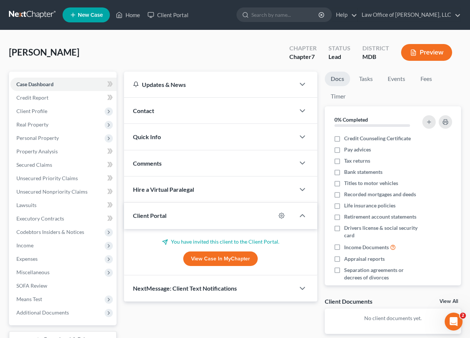
click at [91, 13] on span "New Case" at bounding box center [90, 15] width 25 height 6
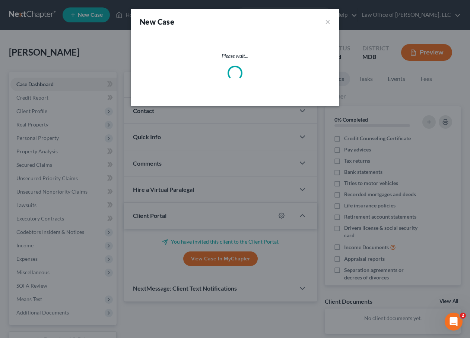
select select "38"
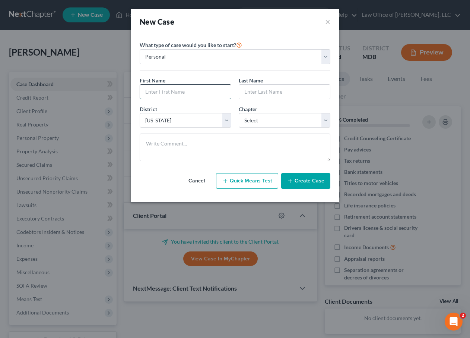
click at [162, 95] on input "text" at bounding box center [185, 92] width 91 height 14
click at [267, 123] on select "Select 7 11 12 13" at bounding box center [285, 120] width 92 height 15
select select "3"
click at [239, 113] on select "Select 7 11 12 13" at bounding box center [285, 120] width 92 height 15
click at [154, 91] on input "text" at bounding box center [185, 92] width 91 height 14
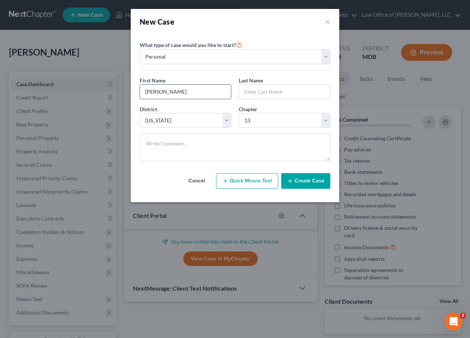
type input "Joan"
type input "Haselberder"
click at [298, 181] on button "Create Case" at bounding box center [305, 181] width 49 height 16
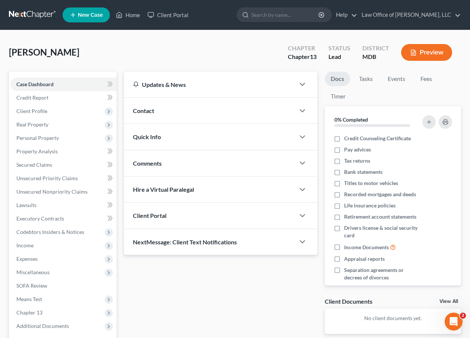
click at [149, 217] on span "Client Portal" at bounding box center [150, 215] width 34 height 7
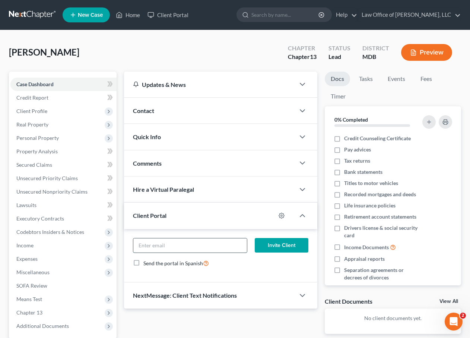
click at [149, 241] on input "email" at bounding box center [190, 245] width 114 height 14
drag, startPoint x: 203, startPoint y: 245, endPoint x: 75, endPoint y: 240, distance: 129.0
click at [75, 240] on div "Petition Navigation Case Dashboard Payments Invoices Payments Payments Credit R…" at bounding box center [235, 227] width 460 height 310
type input "gmazzocco42@gmail.com"
click at [267, 245] on button "Invite Client" at bounding box center [282, 245] width 54 height 15
